Goal: Complete application form

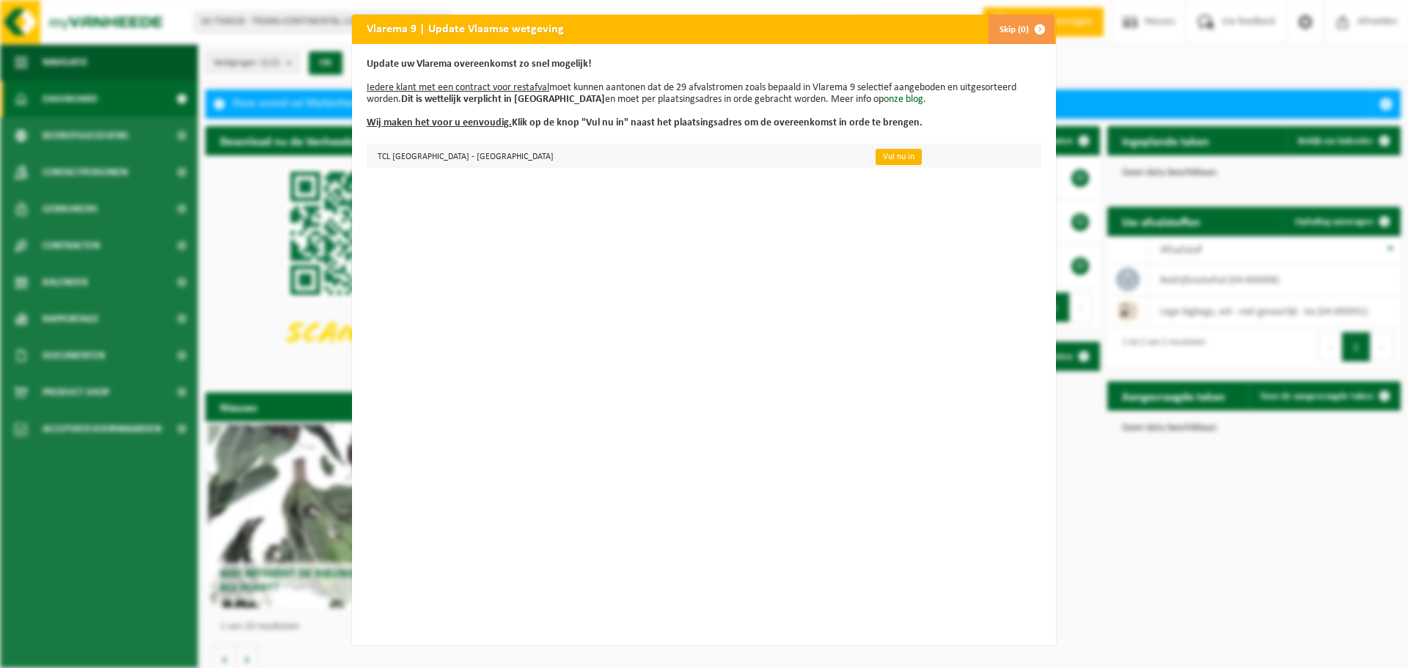
click at [876, 154] on link "Vul nu in" at bounding box center [899, 157] width 46 height 16
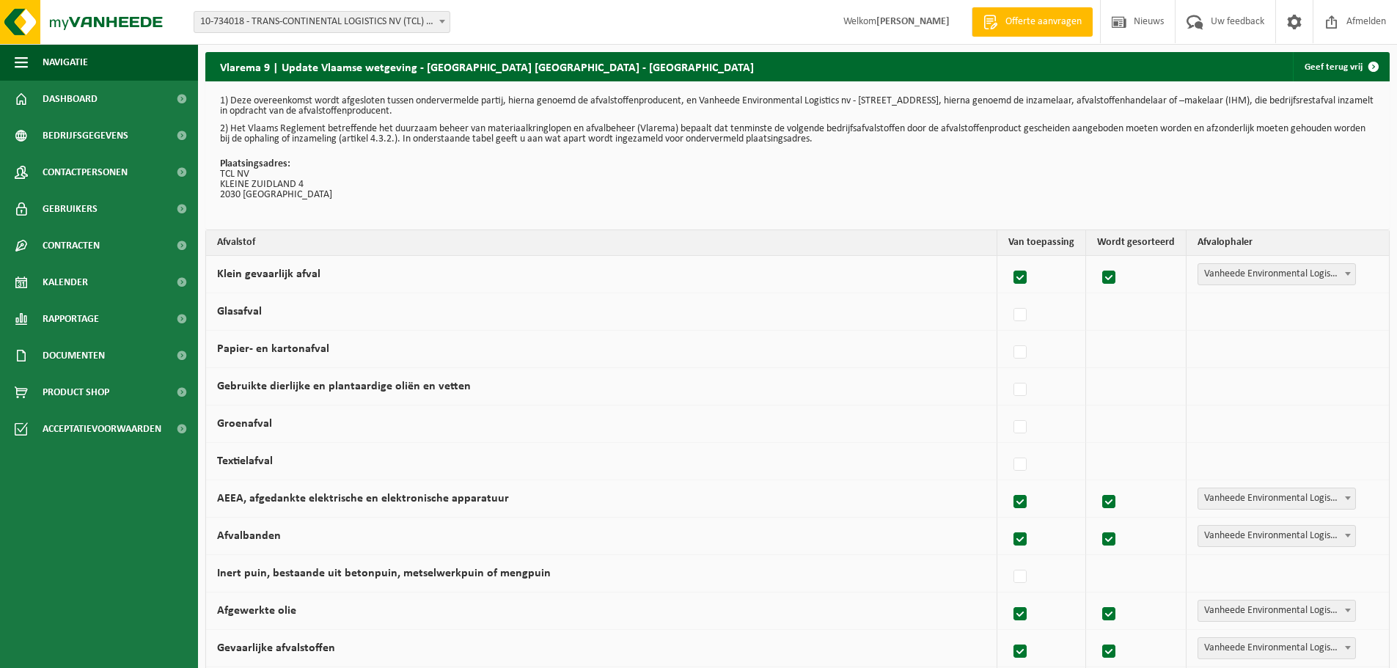
click at [1024, 277] on label at bounding box center [1021, 278] width 21 height 22
click at [1009, 260] on input "Klein gevaarlijk afval" at bounding box center [1008, 259] width 1 height 1
checkbox input "false"
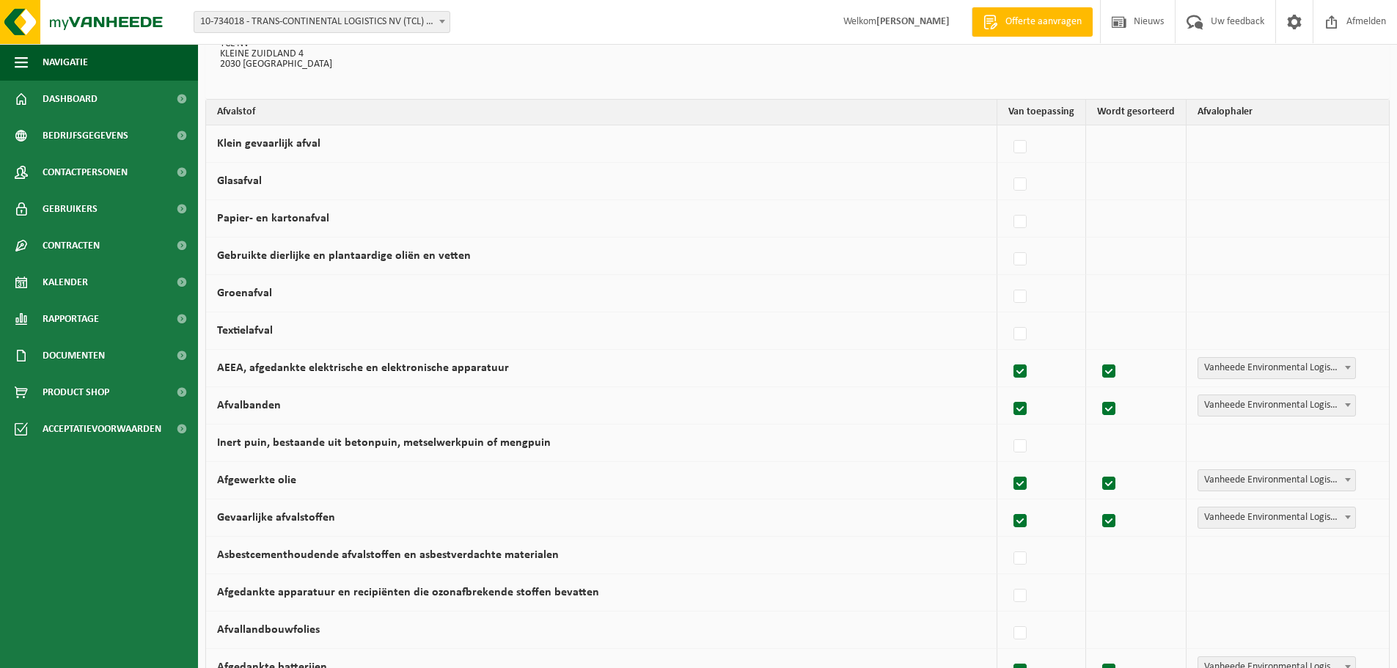
scroll to position [147, 0]
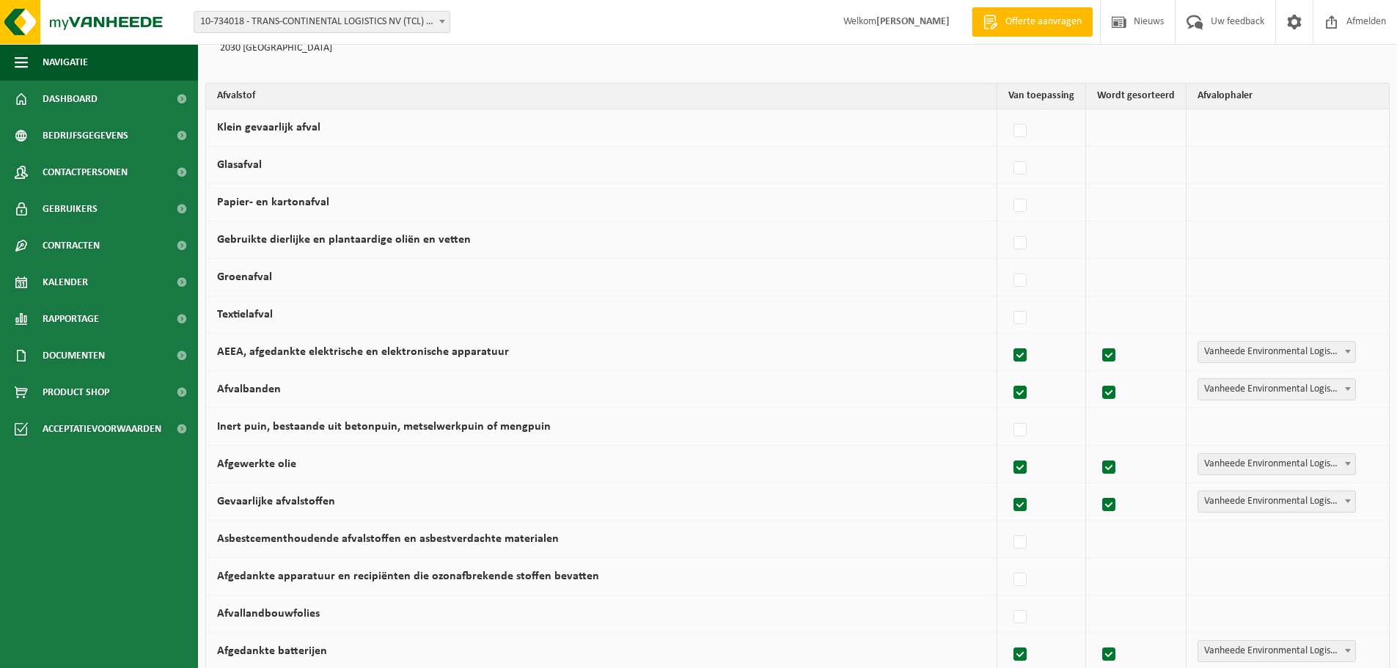
click at [1025, 354] on label at bounding box center [1021, 356] width 21 height 22
click at [1009, 337] on input "AEEA, afgedankte elektrische en elektronische apparatuur" at bounding box center [1008, 337] width 1 height 1
checkbox input "false"
click at [1025, 392] on label at bounding box center [1021, 393] width 21 height 22
click at [1009, 375] on input "Afvalbanden" at bounding box center [1008, 374] width 1 height 1
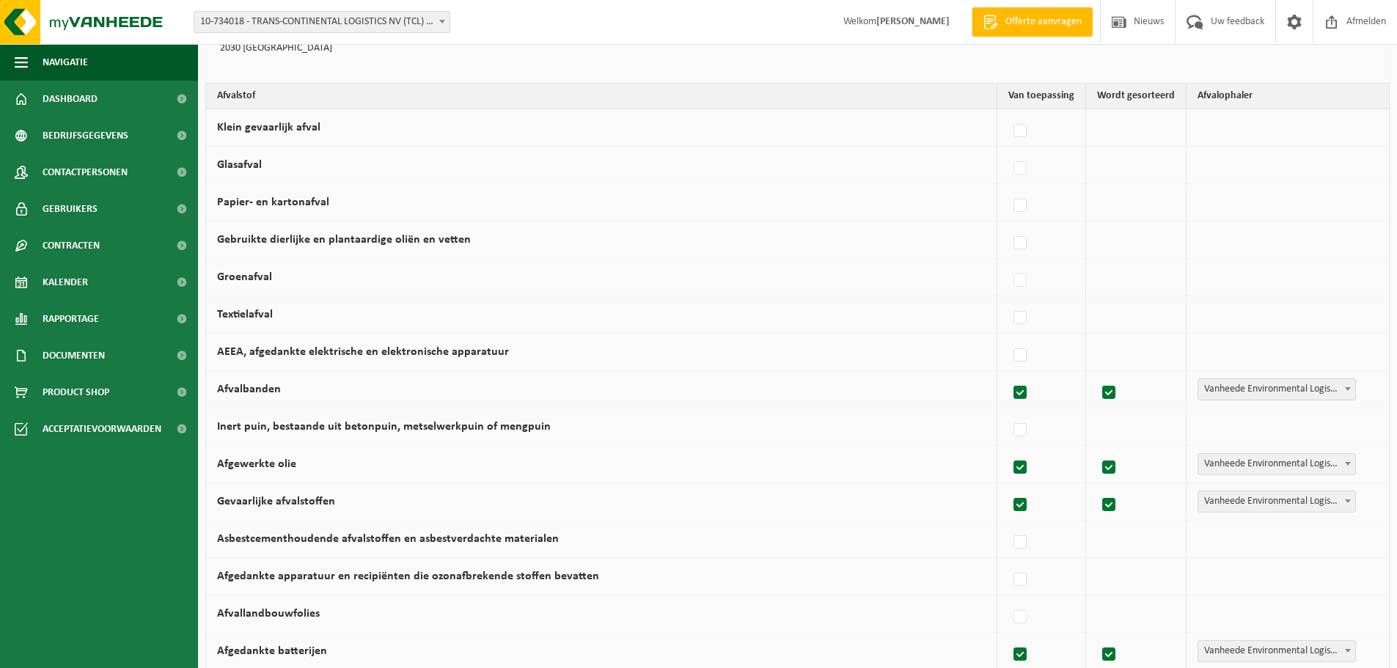
checkbox input "false"
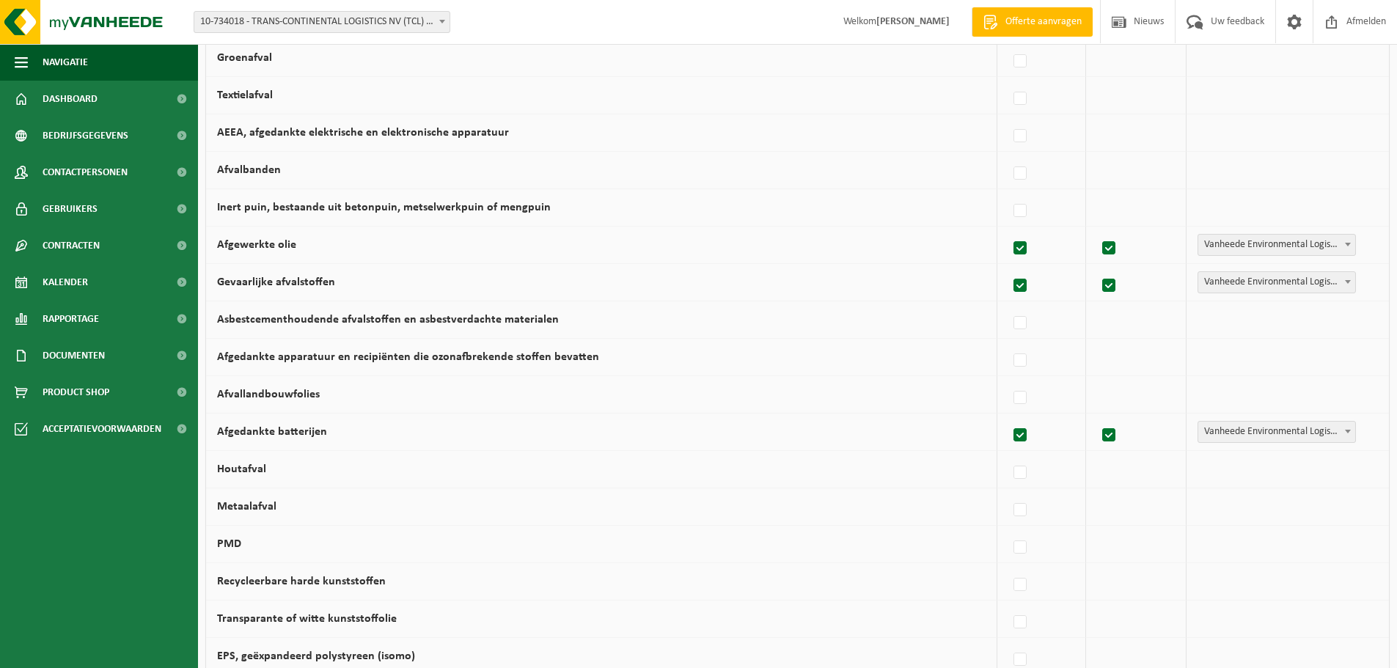
scroll to position [367, 0]
click at [1023, 251] on label at bounding box center [1021, 248] width 21 height 22
click at [1009, 230] on input "Afgewerkte olie" at bounding box center [1008, 229] width 1 height 1
checkbox input "false"
click at [1024, 282] on label at bounding box center [1021, 285] width 21 height 22
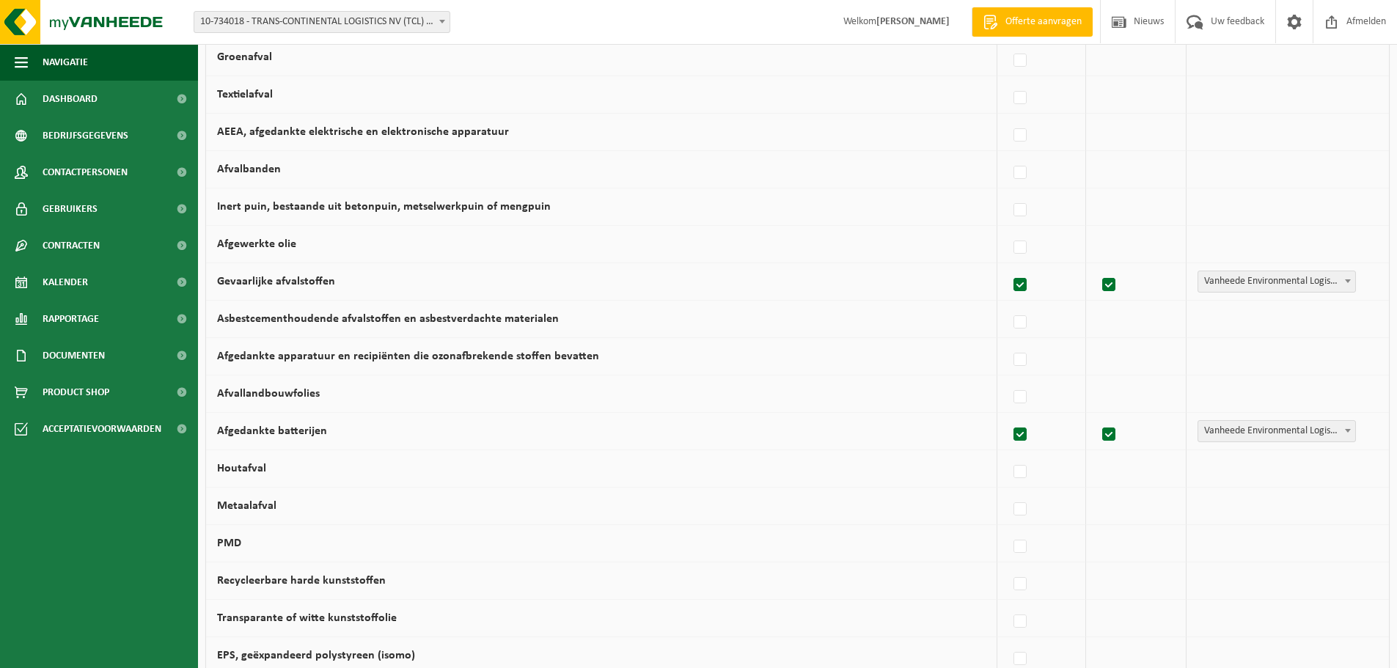
click at [1009, 267] on input "Gevaarlijke afvalstoffen" at bounding box center [1008, 266] width 1 height 1
checkbox input "false"
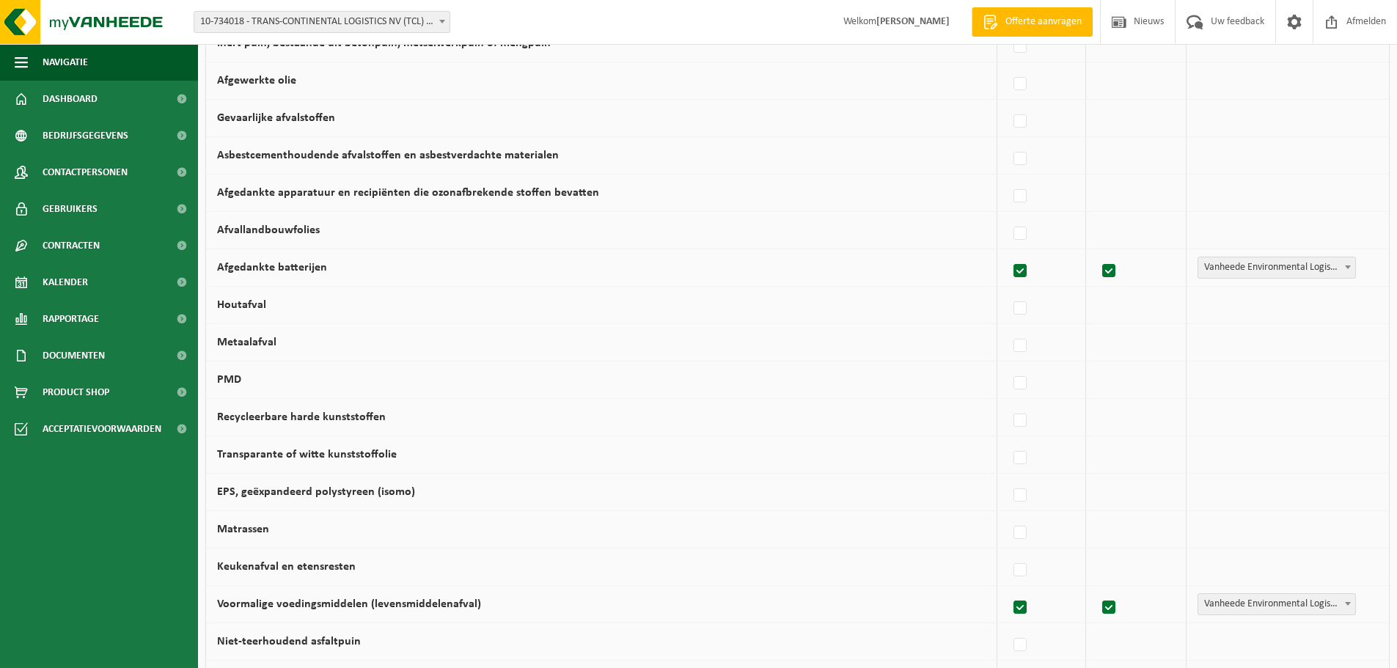
scroll to position [587, 0]
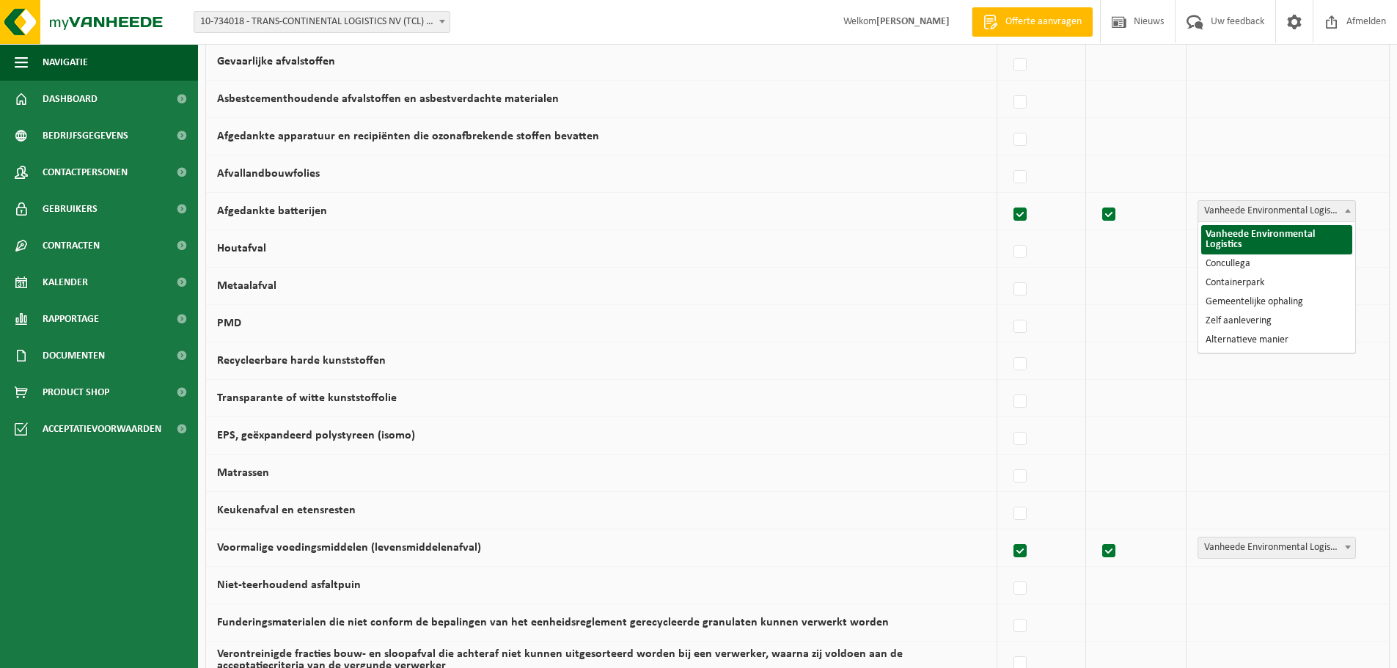
click at [1346, 213] on span at bounding box center [1348, 210] width 15 height 19
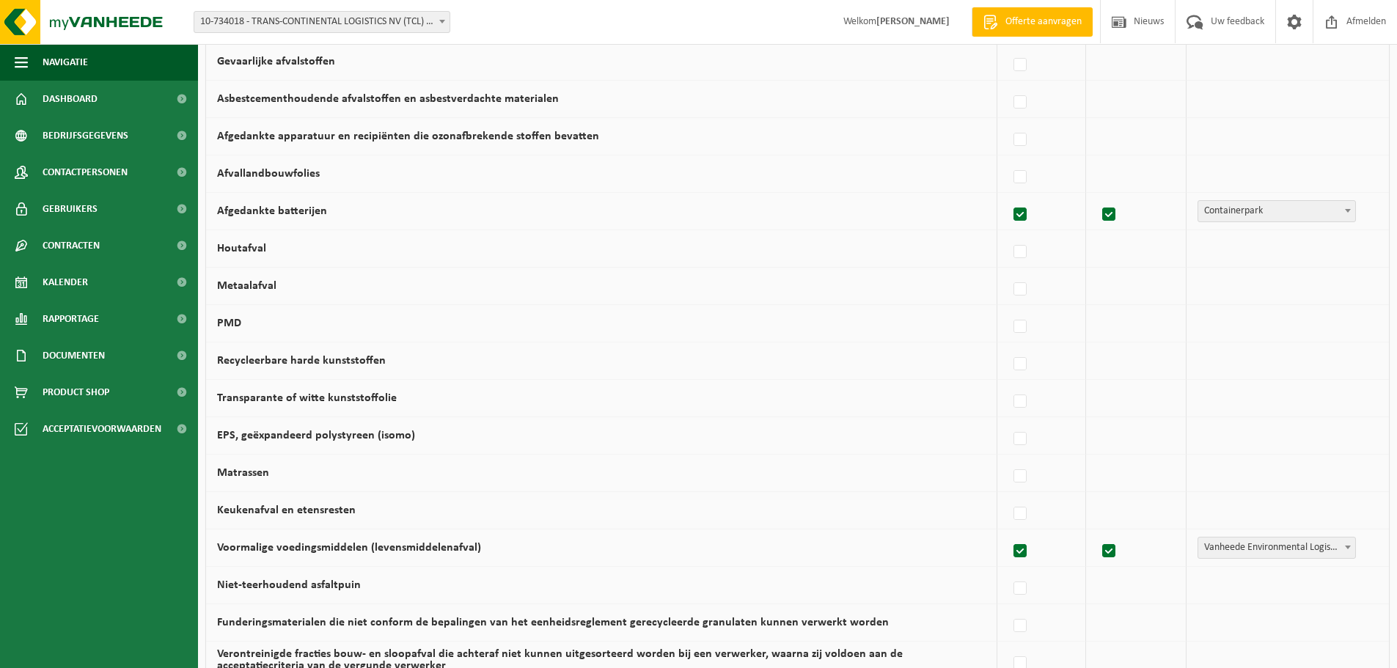
select select "Containerpark"
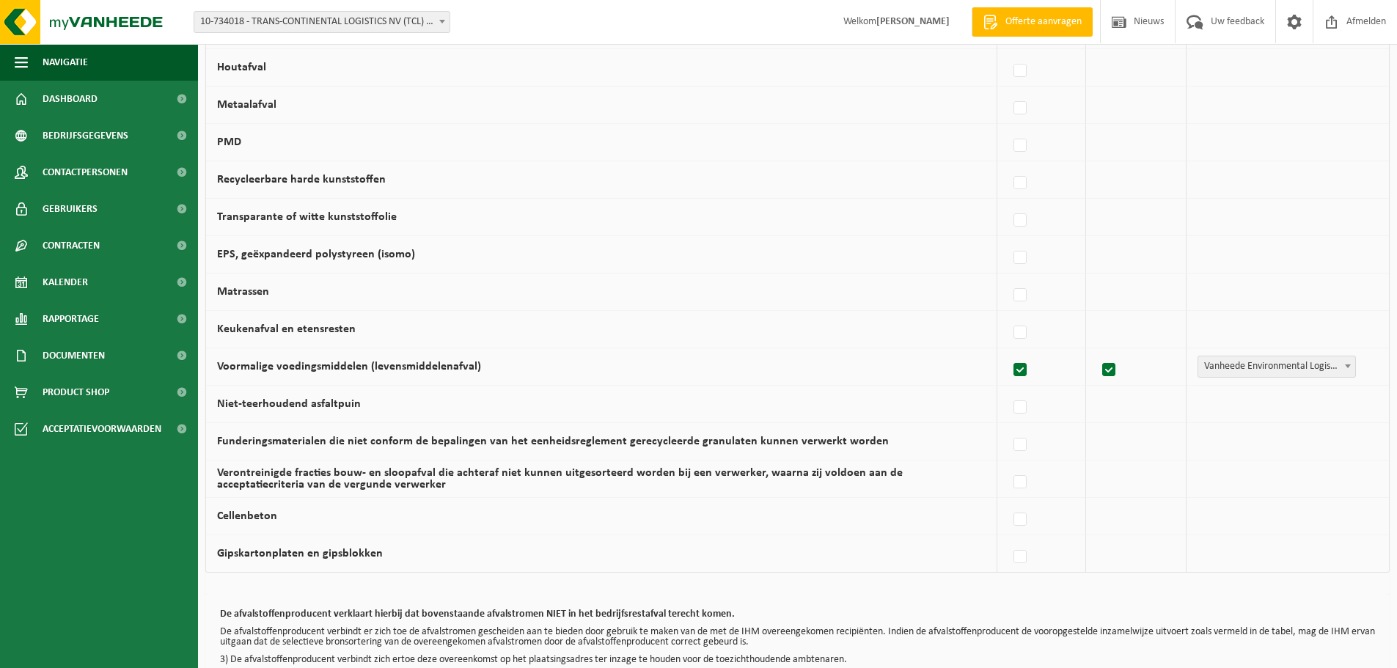
scroll to position [807, 0]
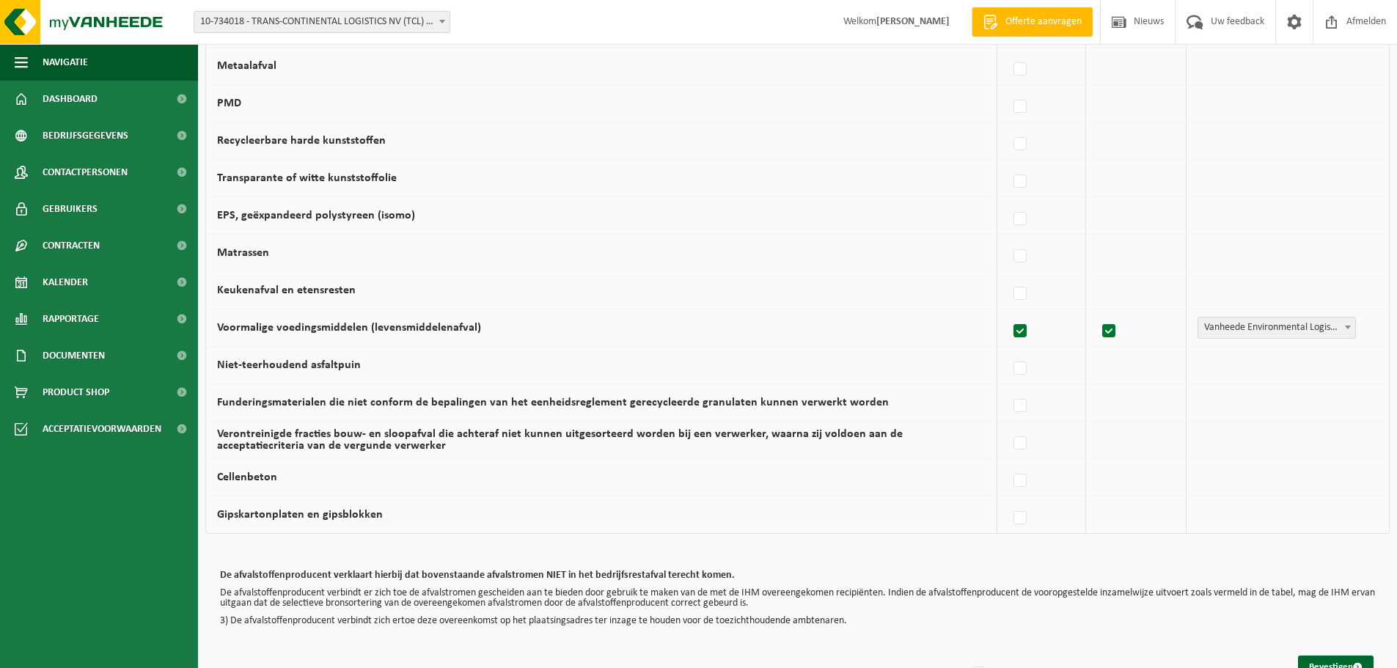
click at [1028, 328] on label at bounding box center [1021, 332] width 21 height 22
click at [1009, 313] on input "Voormalige voedingsmiddelen (levensmiddelenafval)" at bounding box center [1008, 313] width 1 height 1
checkbox input "false"
click at [1023, 295] on label at bounding box center [1021, 294] width 21 height 22
click at [1009, 276] on input "Keukenafval en etensresten" at bounding box center [1008, 275] width 1 height 1
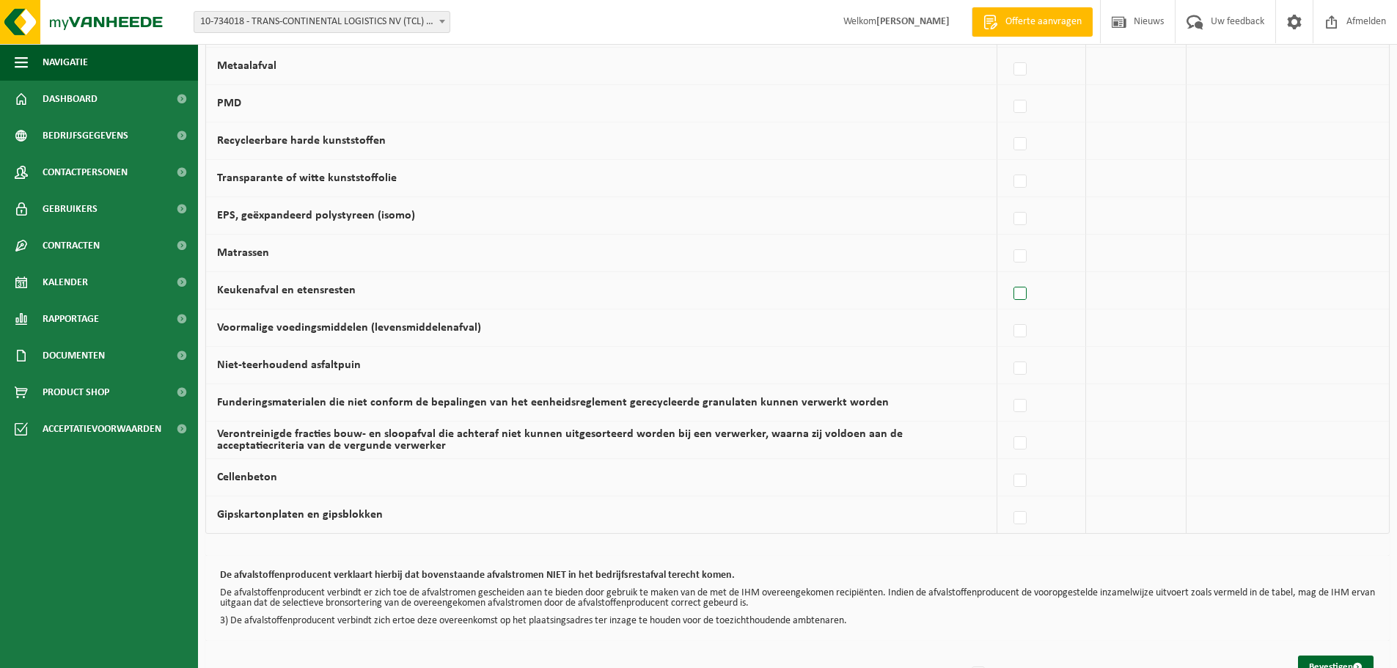
checkbox input "true"
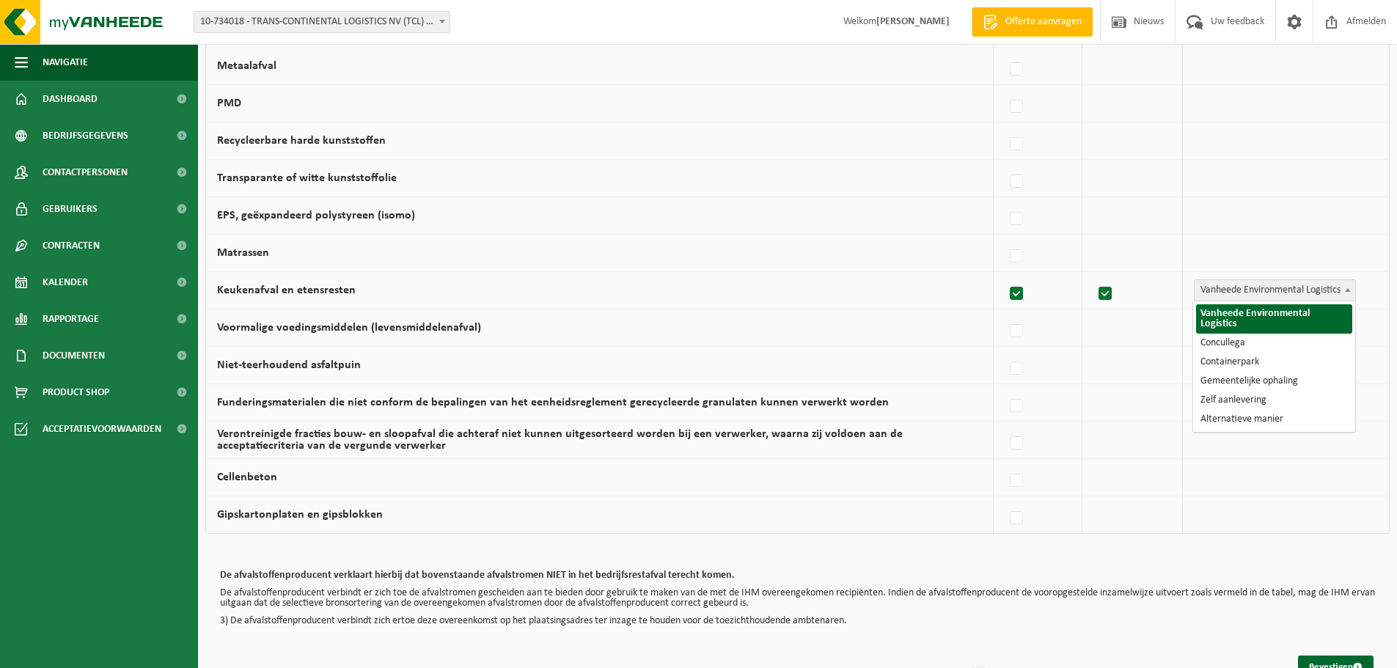
click at [1348, 290] on b at bounding box center [1348, 290] width 6 height 4
select select "Concullega"
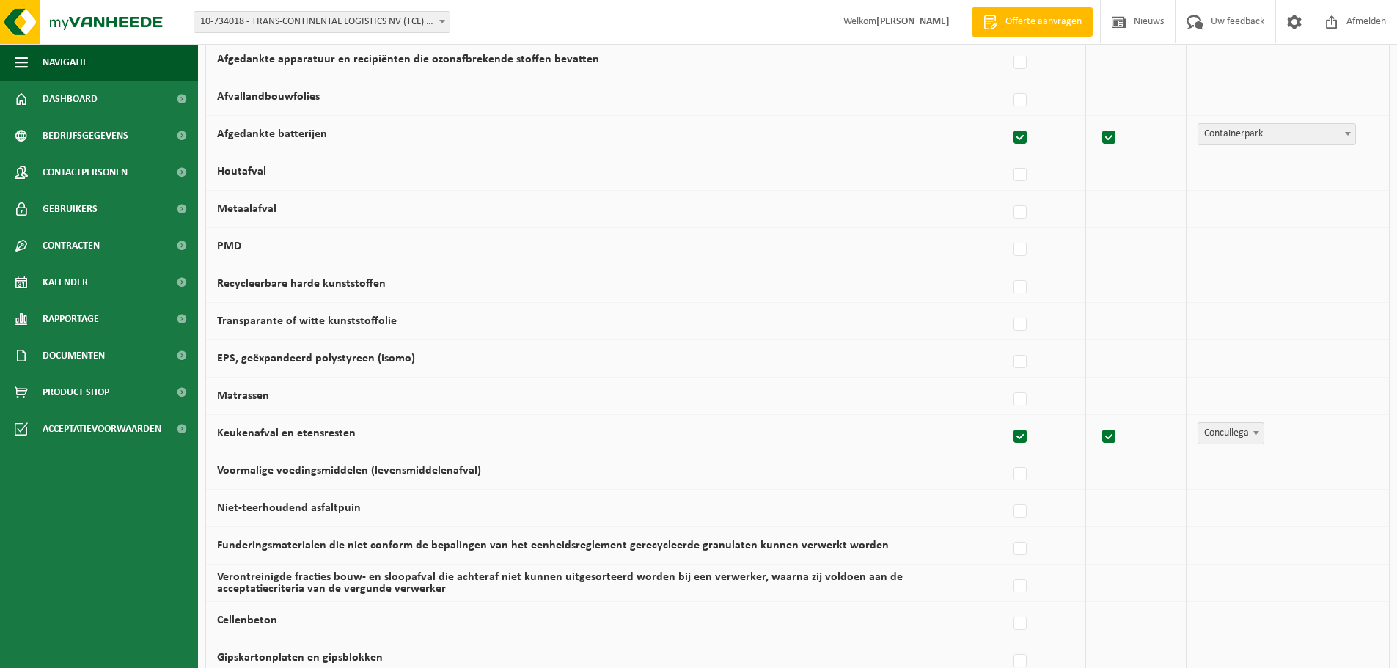
scroll to position [660, 0]
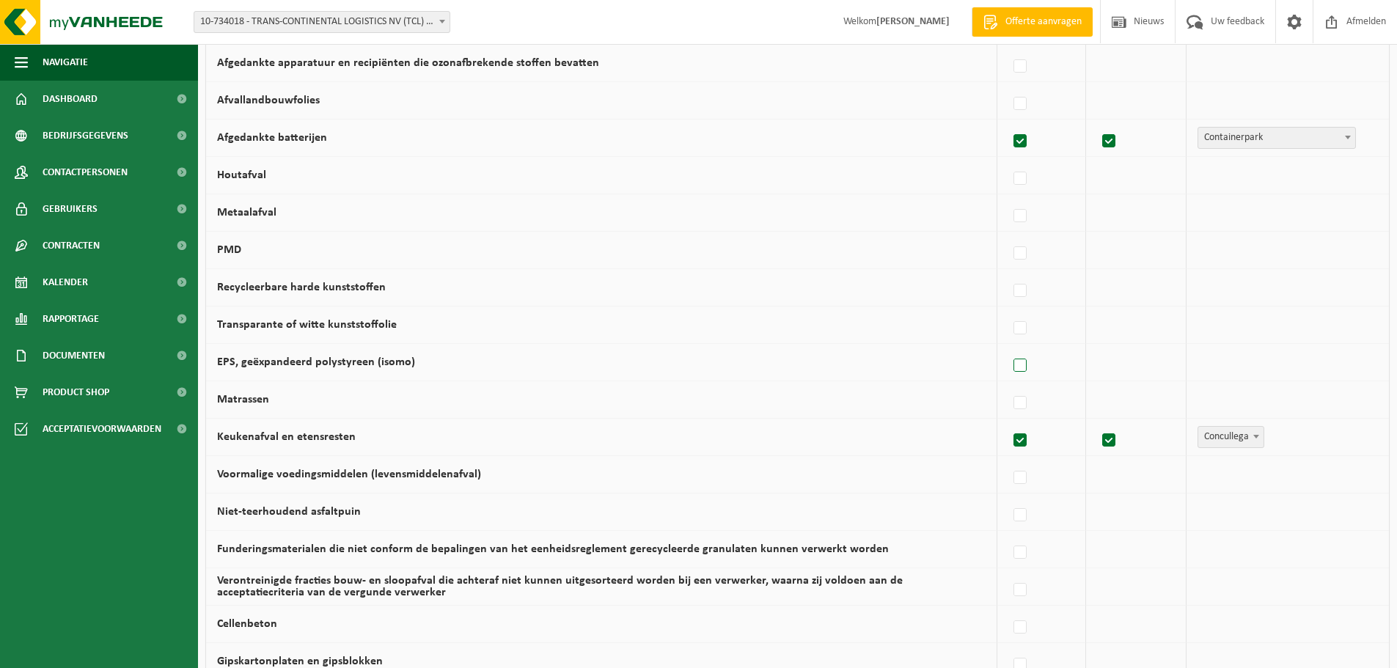
click at [1025, 366] on label at bounding box center [1021, 366] width 21 height 22
click at [1009, 348] on input "EPS, geëxpandeerd polystyreen (isomo)" at bounding box center [1008, 347] width 1 height 1
checkbox input "true"
click at [1020, 328] on label at bounding box center [1017, 329] width 21 height 22
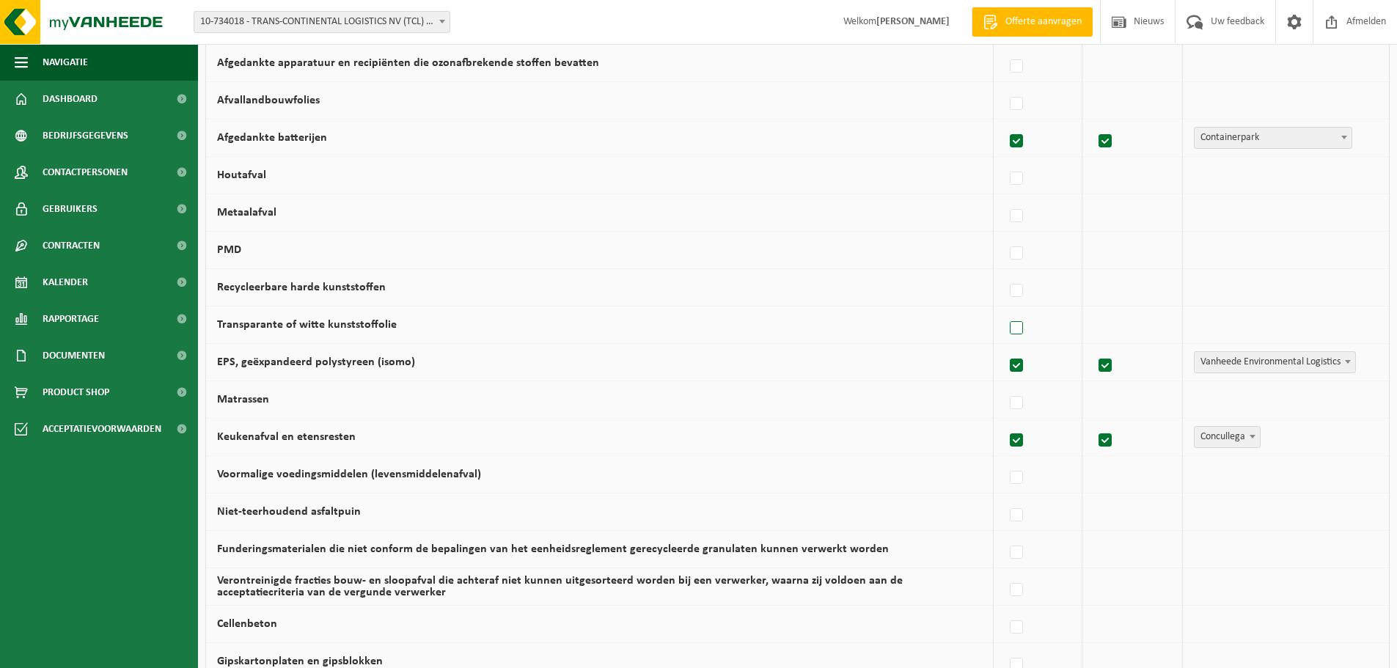
click at [1005, 310] on input "Transparante of witte kunststoffolie" at bounding box center [1004, 310] width 1 height 1
checkbox input "true"
click at [1026, 255] on label at bounding box center [1017, 254] width 21 height 22
click at [1005, 235] on input "PMD" at bounding box center [1004, 235] width 1 height 1
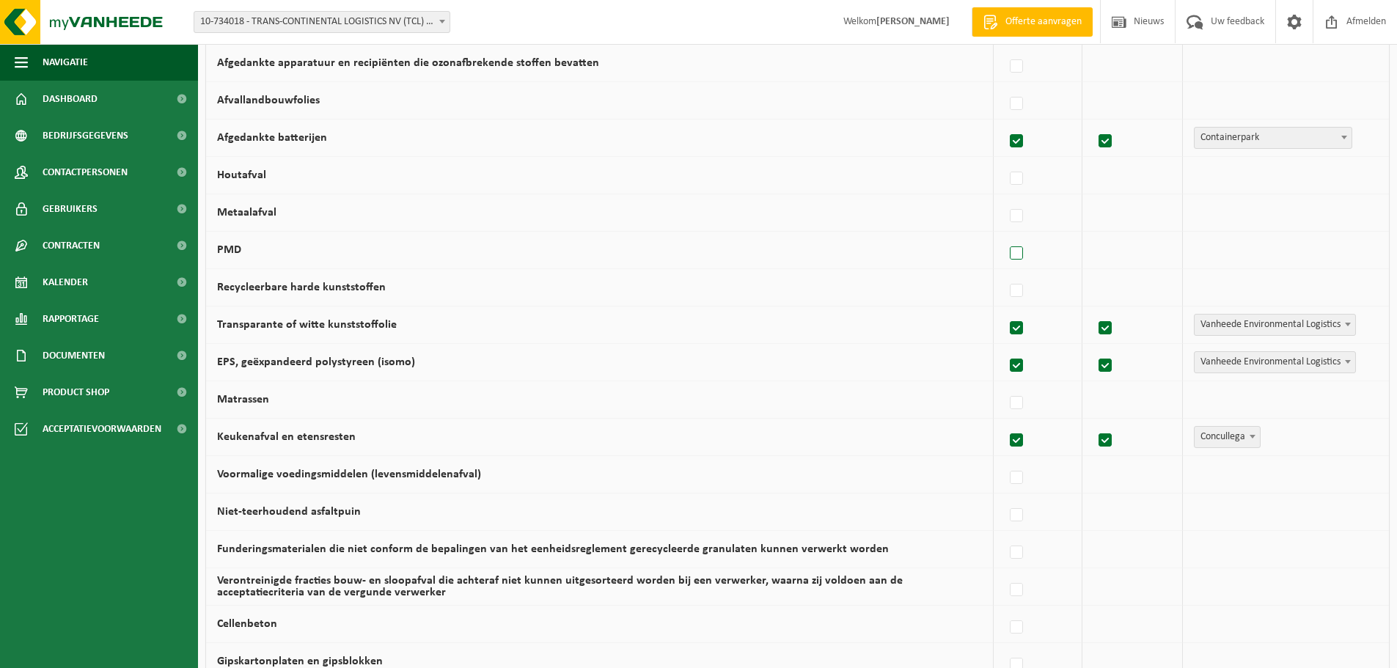
checkbox input "true"
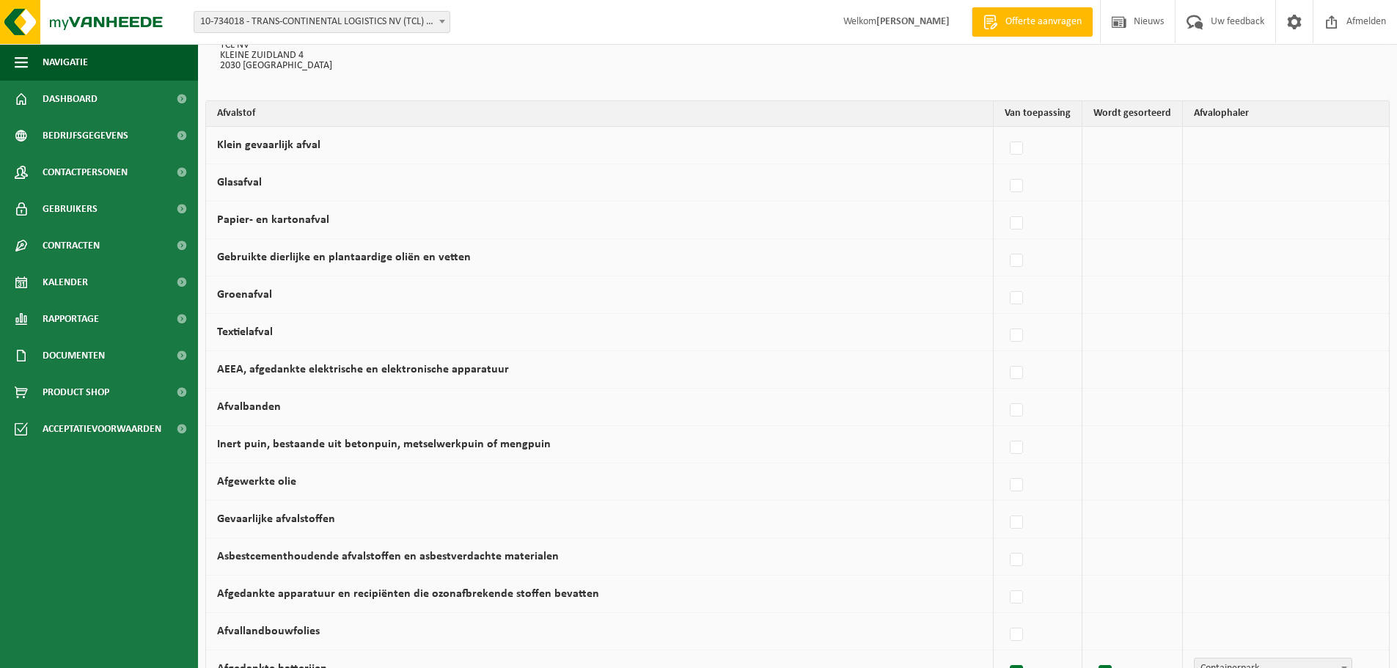
scroll to position [120, 0]
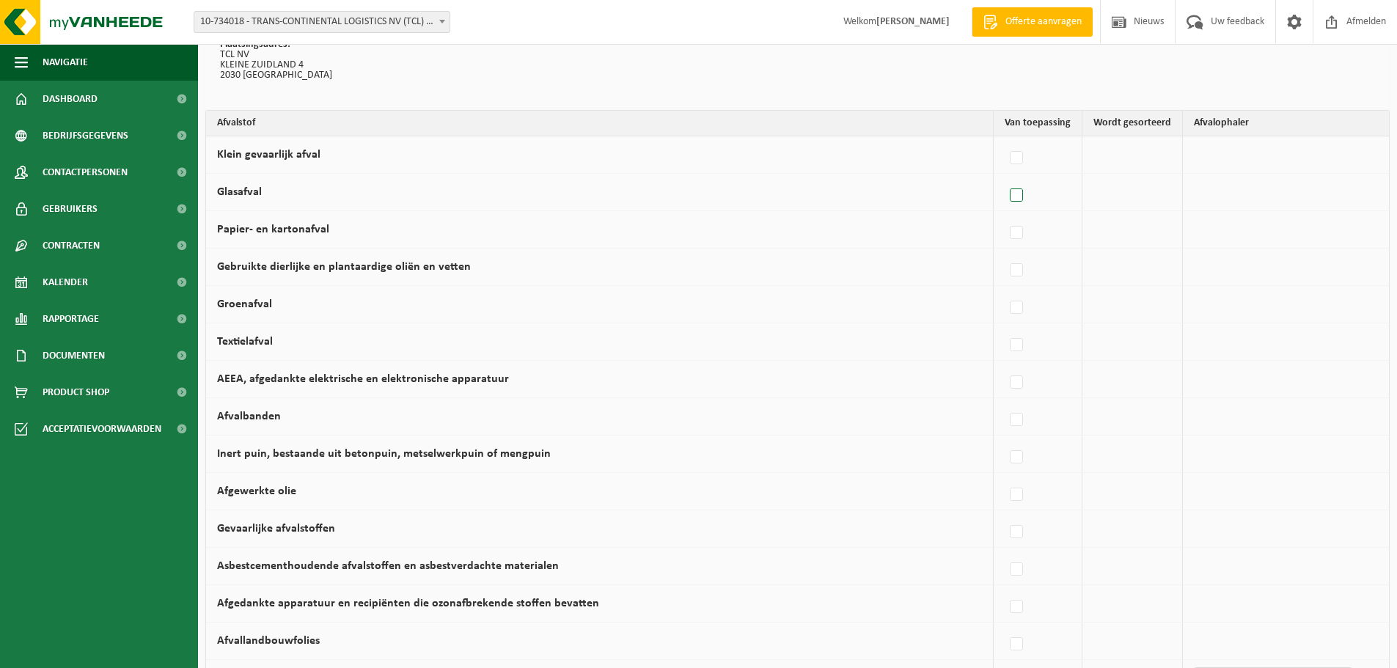
click at [1016, 190] on label at bounding box center [1017, 196] width 21 height 22
click at [1005, 178] on input "Glasafval" at bounding box center [1004, 177] width 1 height 1
checkbox input "true"
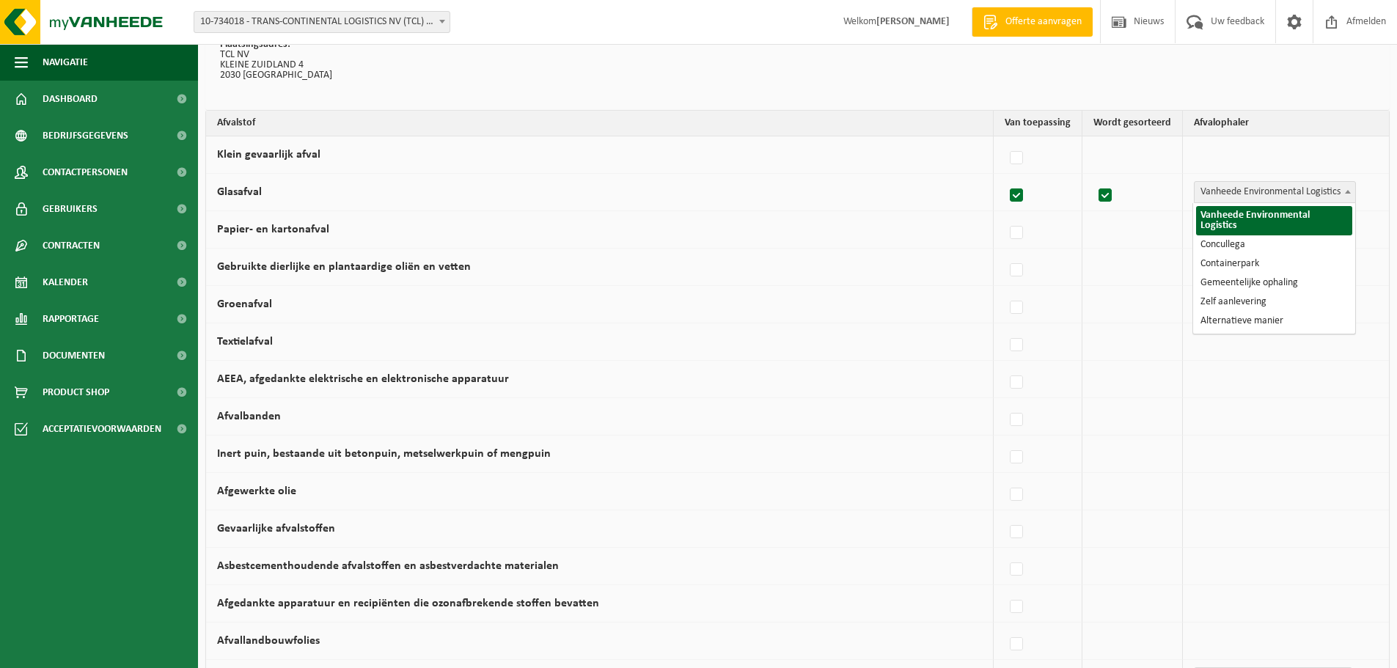
click at [1351, 191] on b at bounding box center [1348, 192] width 6 height 4
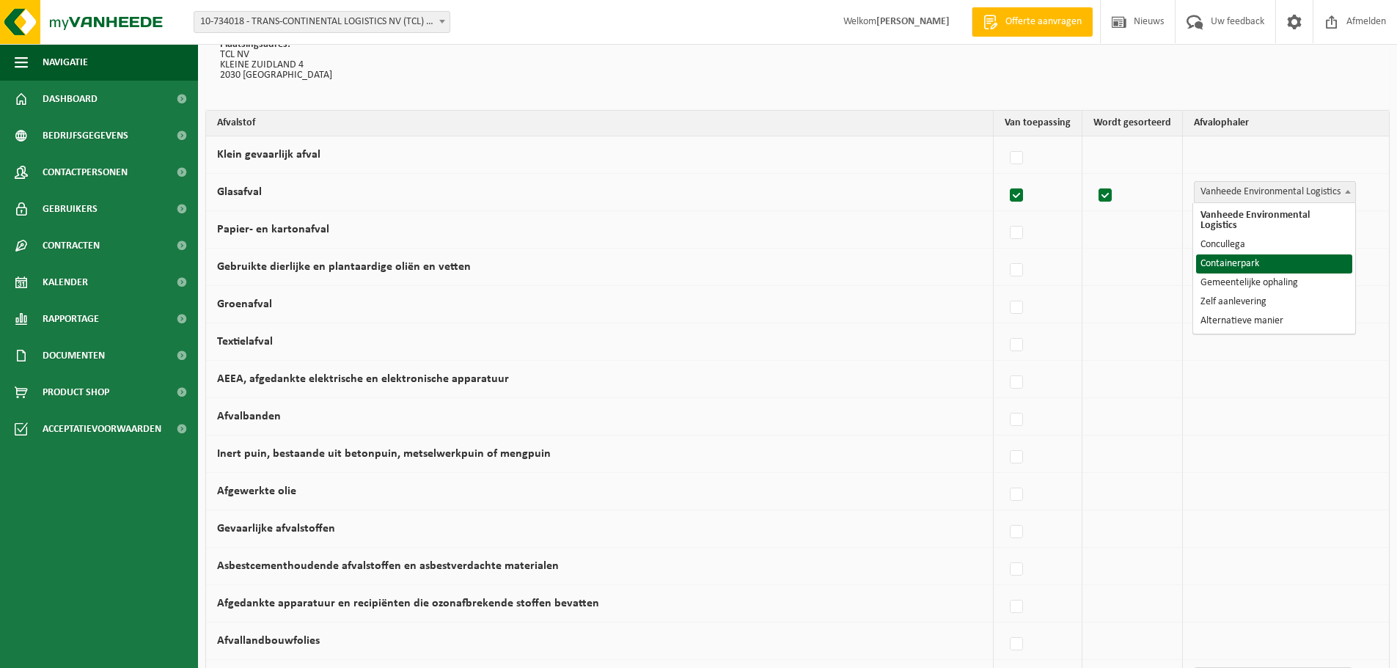
select select "Containerpark"
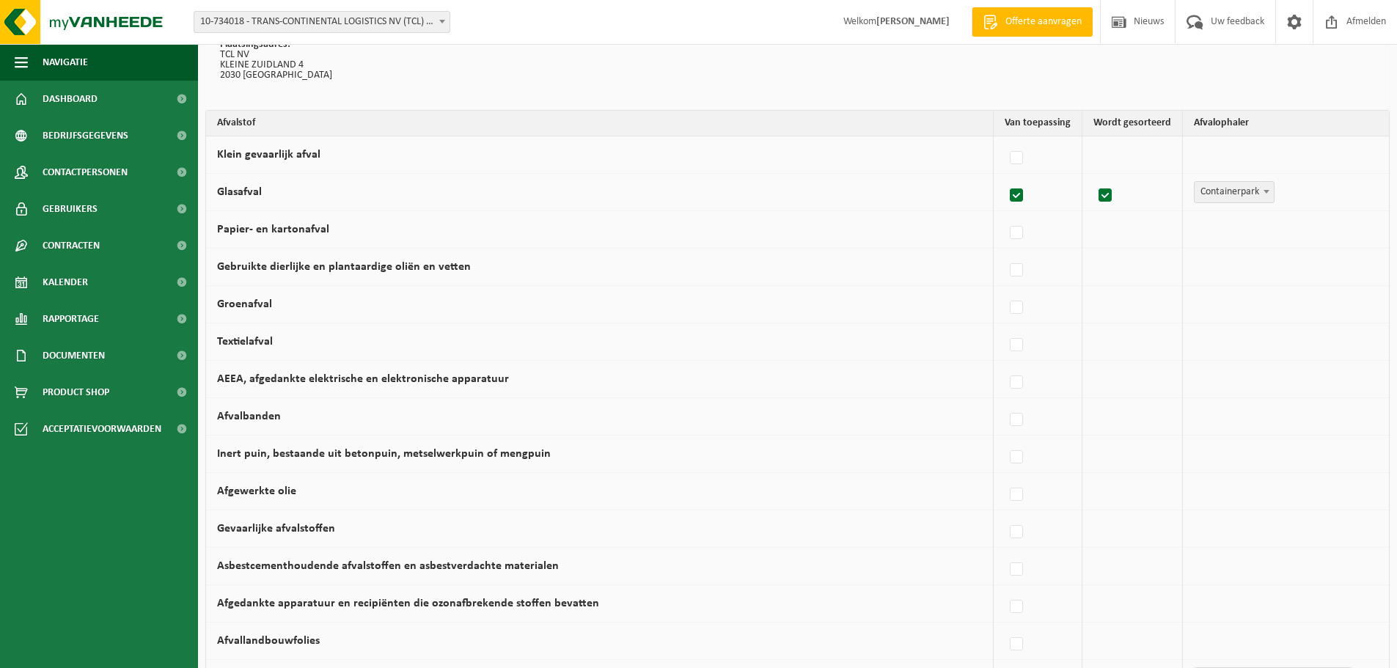
click at [1020, 196] on label at bounding box center [1017, 196] width 21 height 22
click at [1005, 178] on input "Glasafval" at bounding box center [1004, 177] width 1 height 1
checkbox input "false"
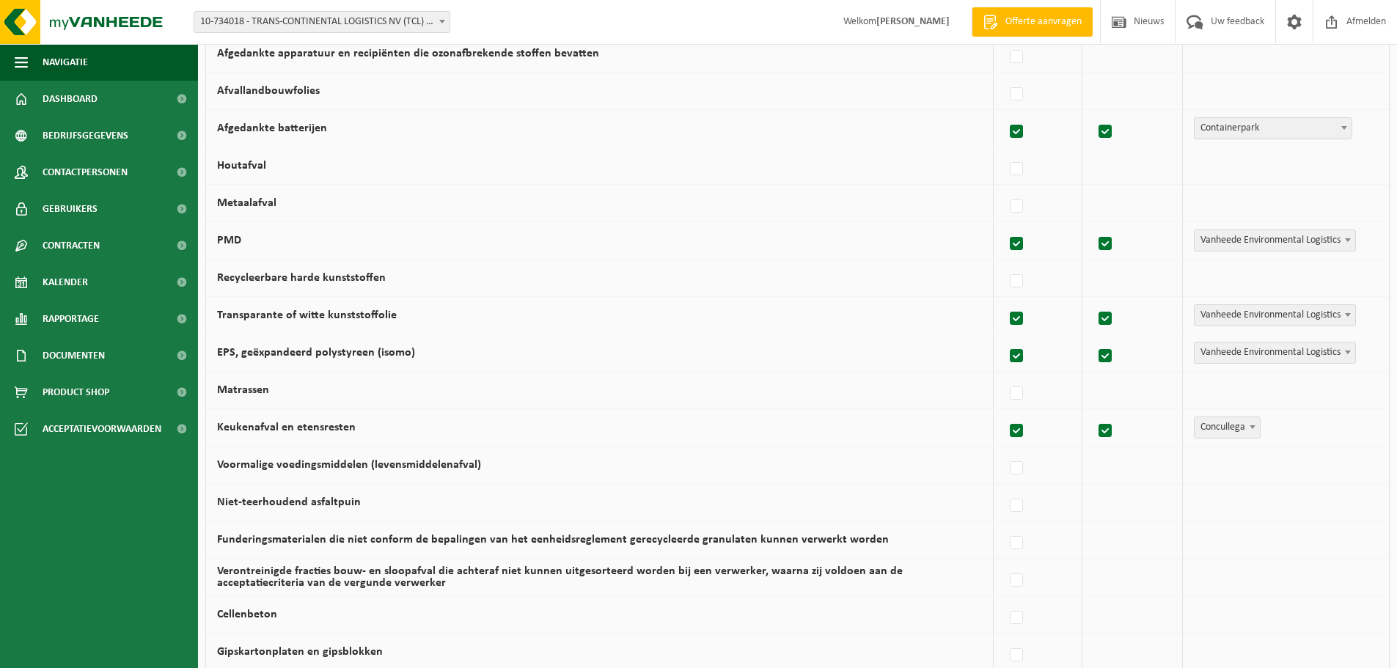
scroll to position [706, 0]
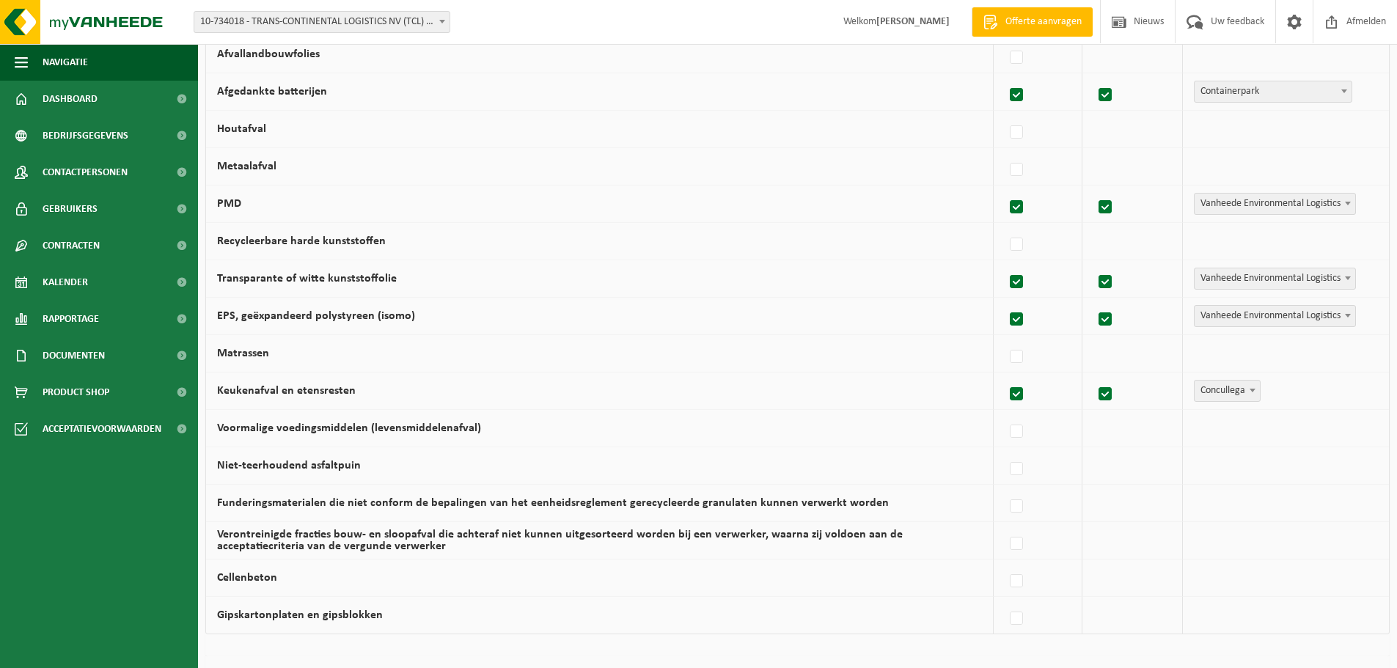
click at [1020, 93] on label at bounding box center [1017, 95] width 21 height 22
click at [1005, 77] on input "Afgedankte batterijen" at bounding box center [1004, 76] width 1 height 1
checkbox input "false"
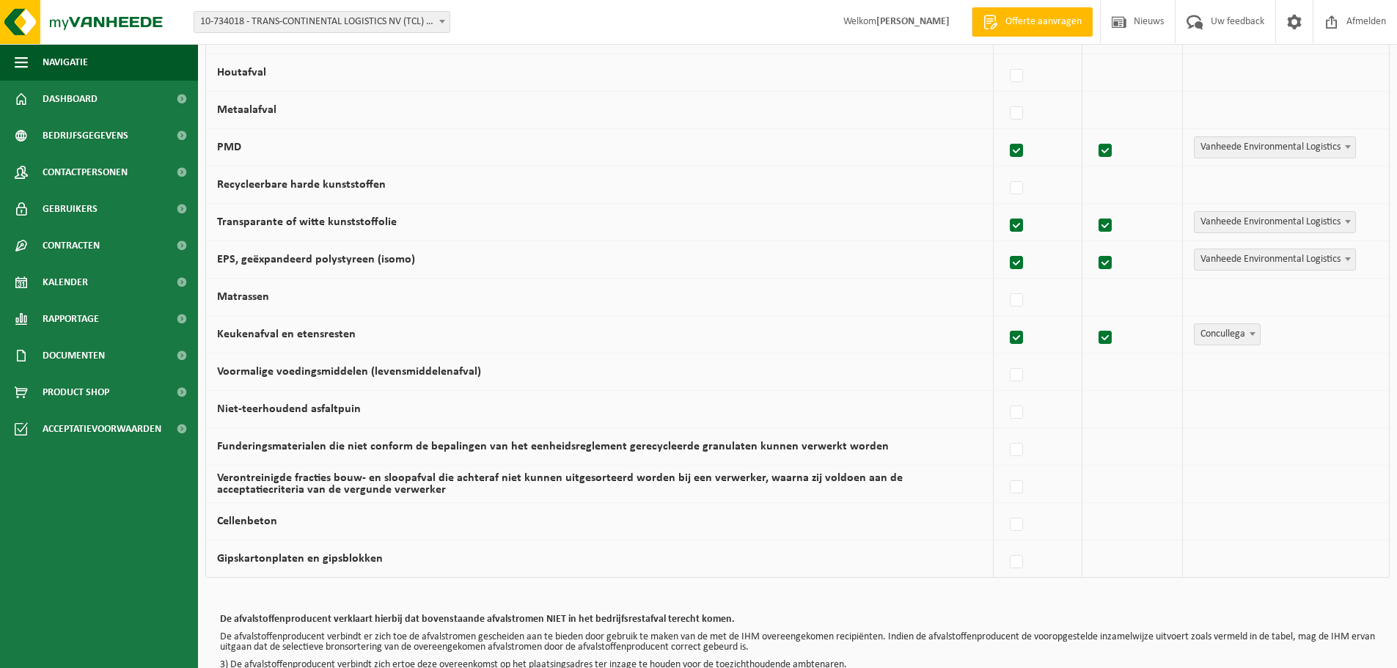
scroll to position [853, 0]
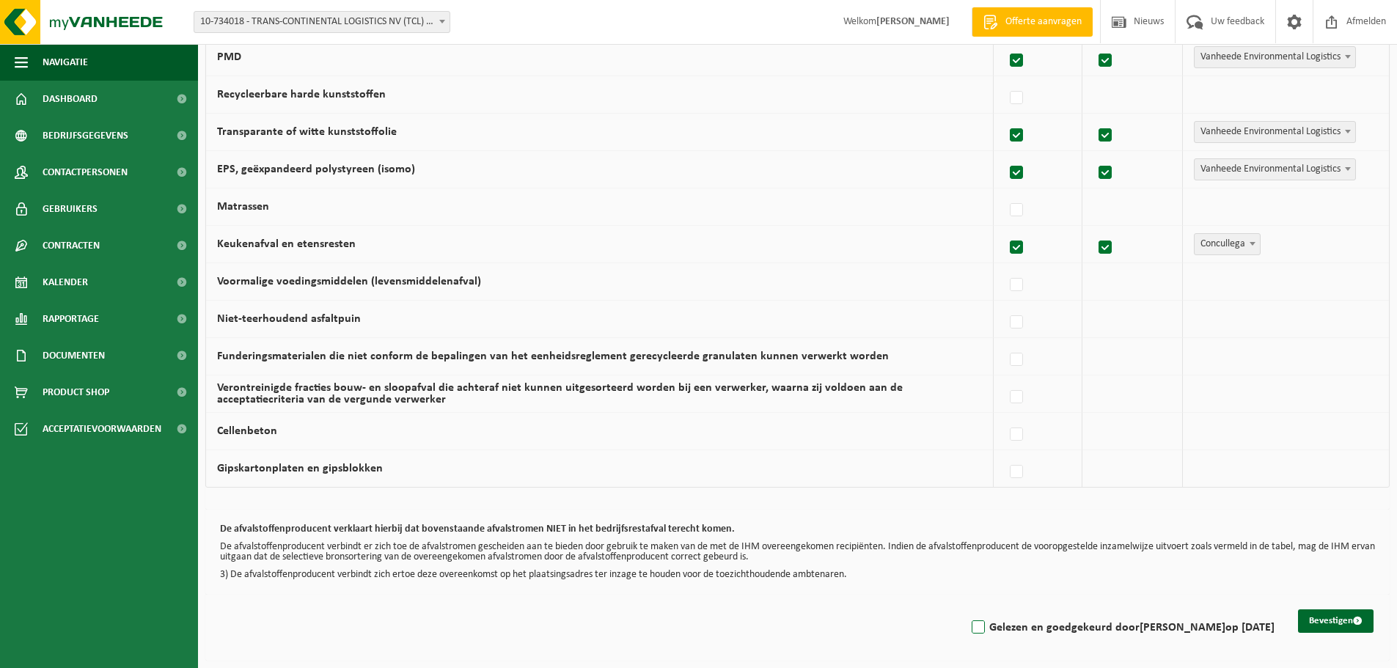
click at [976, 623] on label "Gelezen en goedgekeurd door TIM WOUTERS op 16/09/25" at bounding box center [1122, 628] width 306 height 22
click at [967, 610] on input "Gelezen en goedgekeurd door TIM WOUTERS op 16/09/25" at bounding box center [966, 609] width 1 height 1
checkbox input "true"
click at [1328, 624] on button "Bevestigen" at bounding box center [1336, 621] width 76 height 23
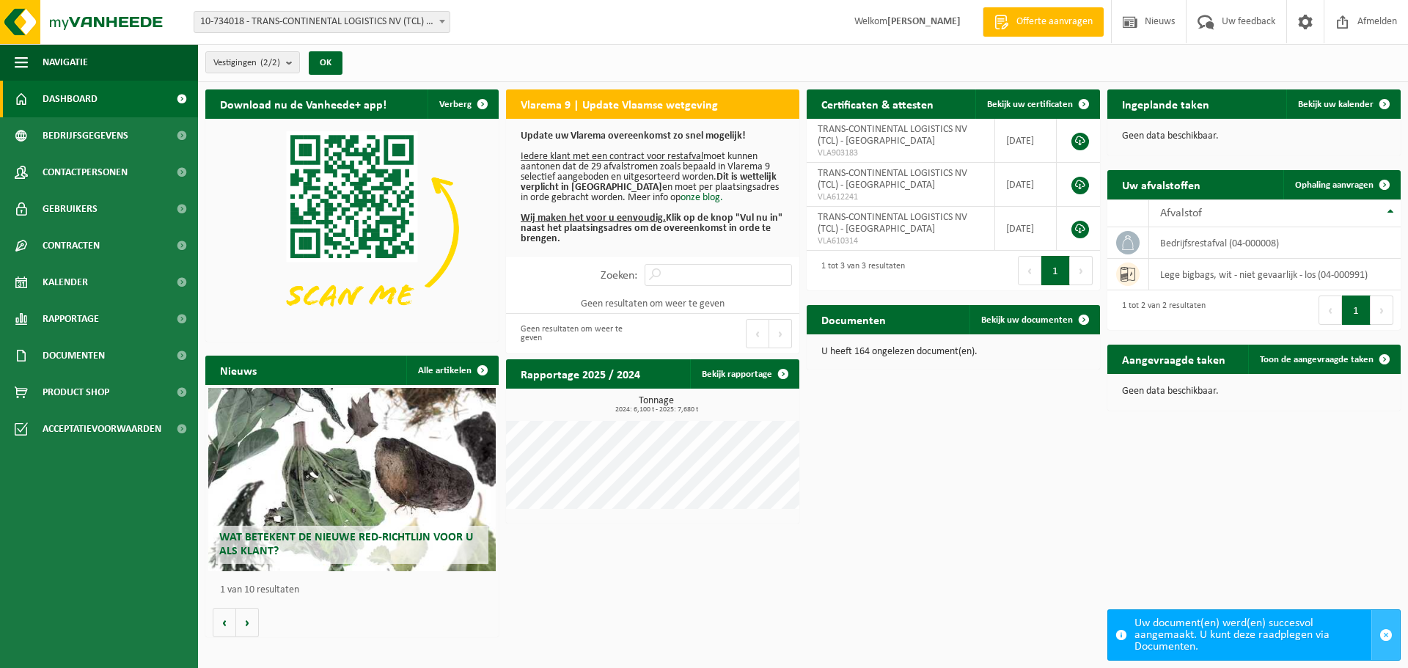
click at [1381, 633] on span "button" at bounding box center [1386, 635] width 13 height 13
